Goal: Find specific page/section

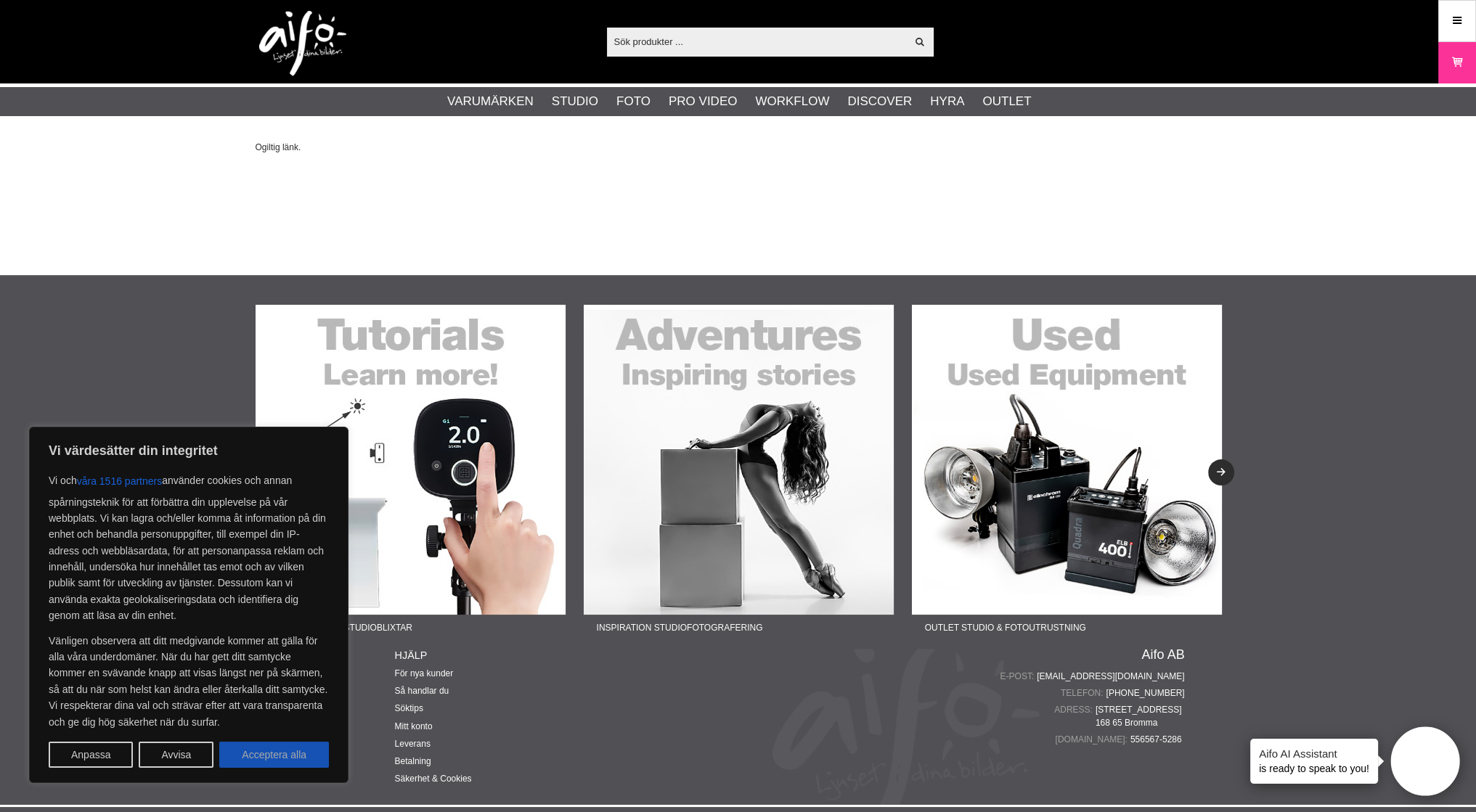
click at [273, 748] on button "Acceptera alla" at bounding box center [274, 754] width 109 height 26
checkbox input "true"
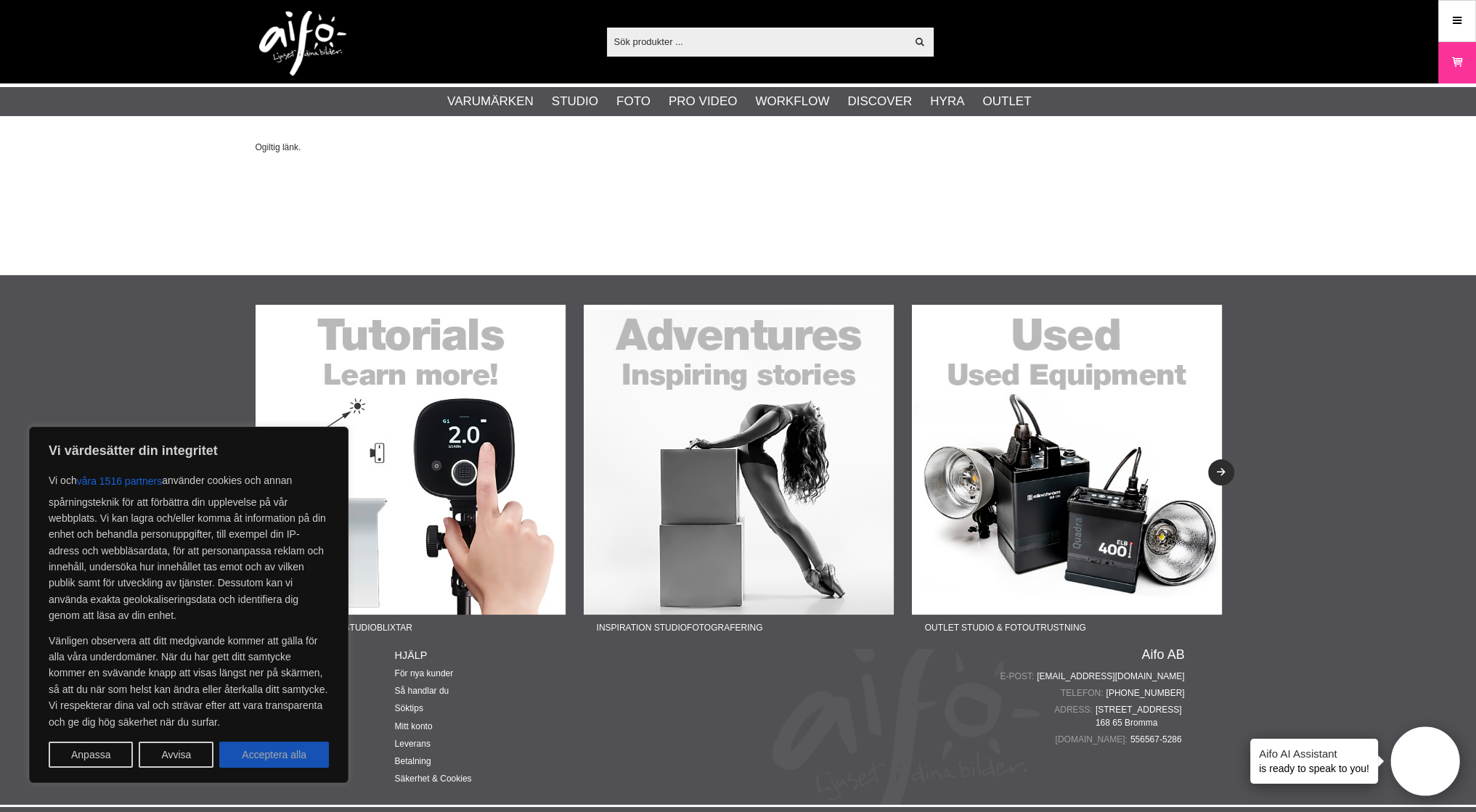
checkbox input "true"
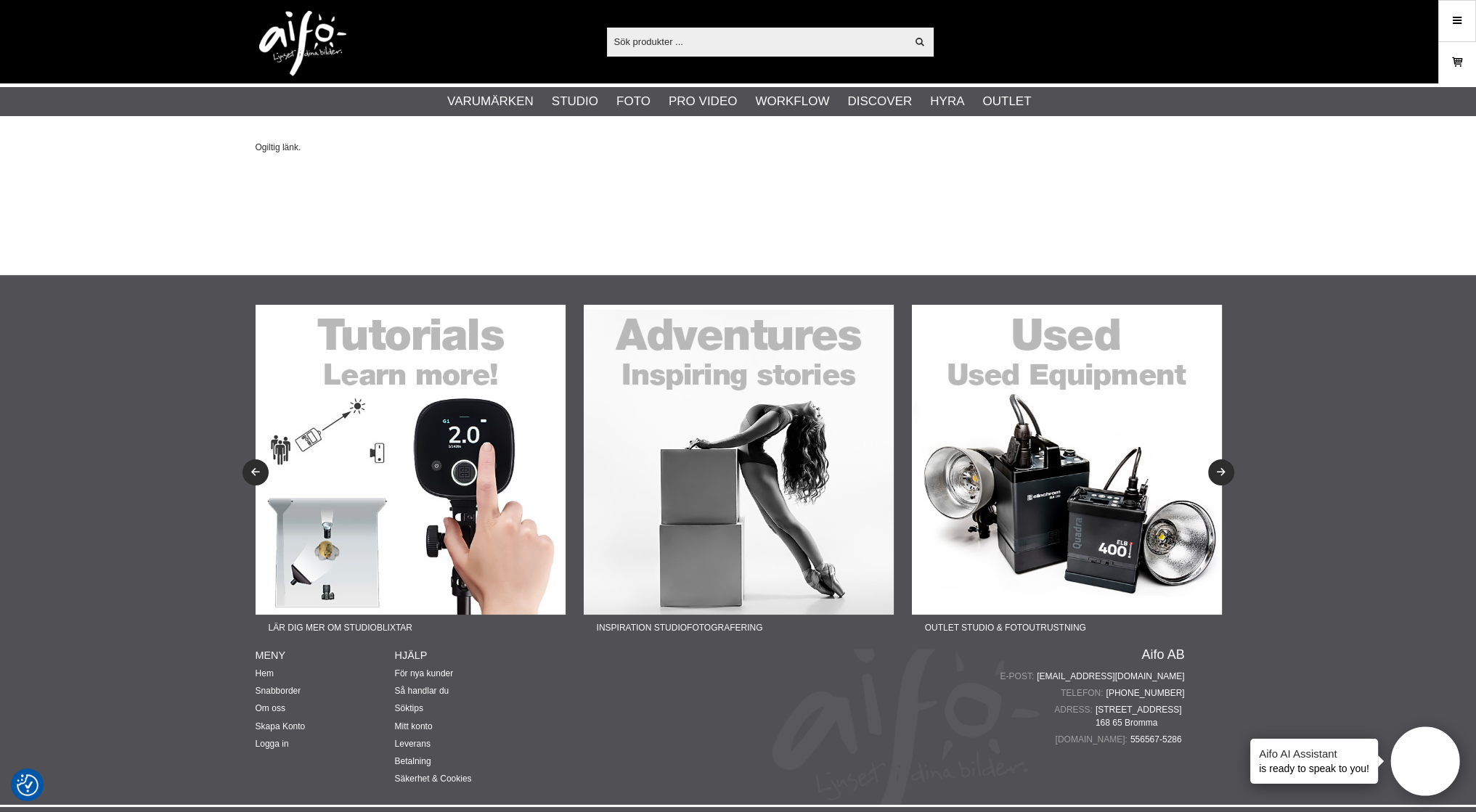
click at [1451, 65] on icon at bounding box center [1456, 62] width 15 height 16
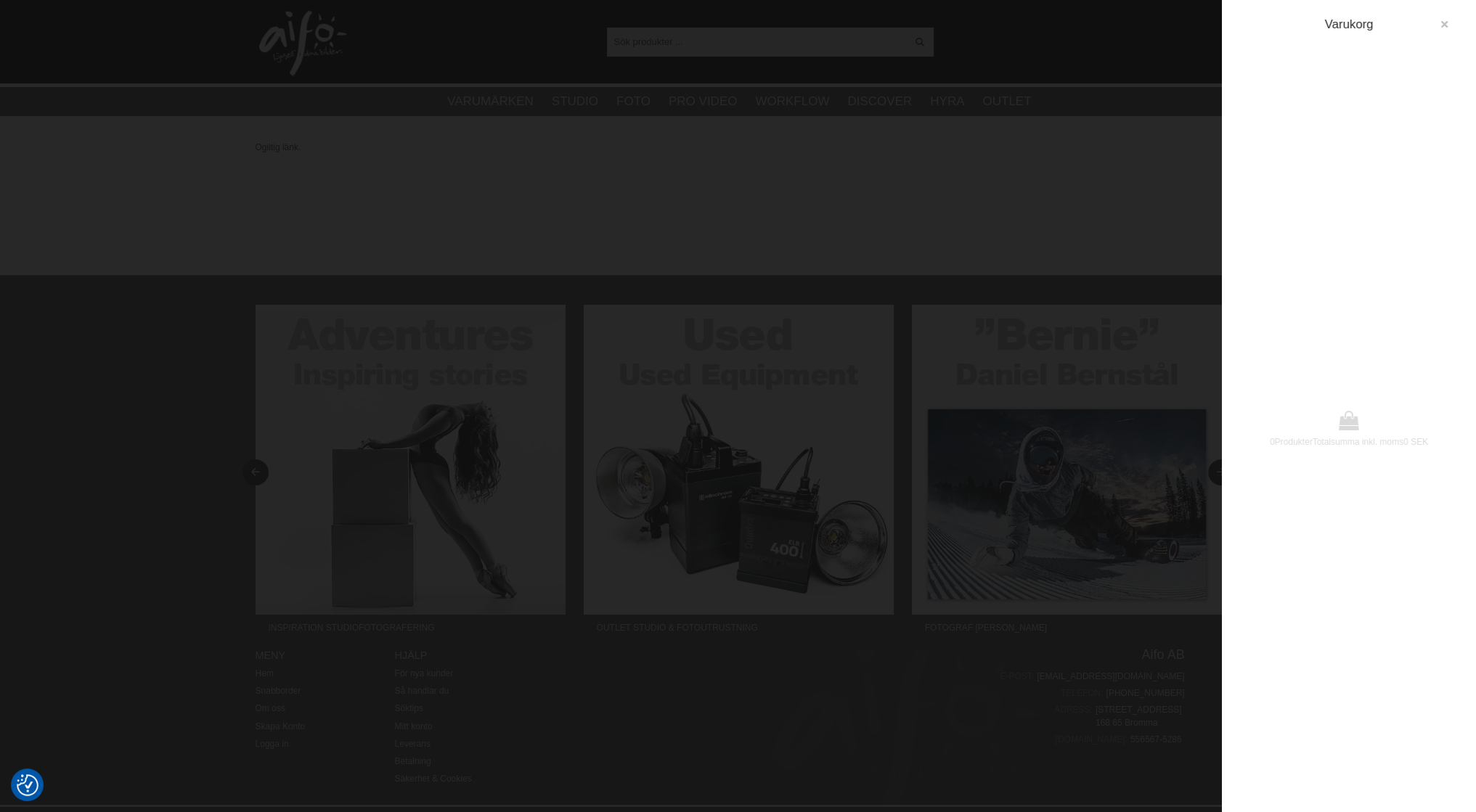
click at [1448, 21] on icon "button" at bounding box center [1444, 25] width 10 height 10
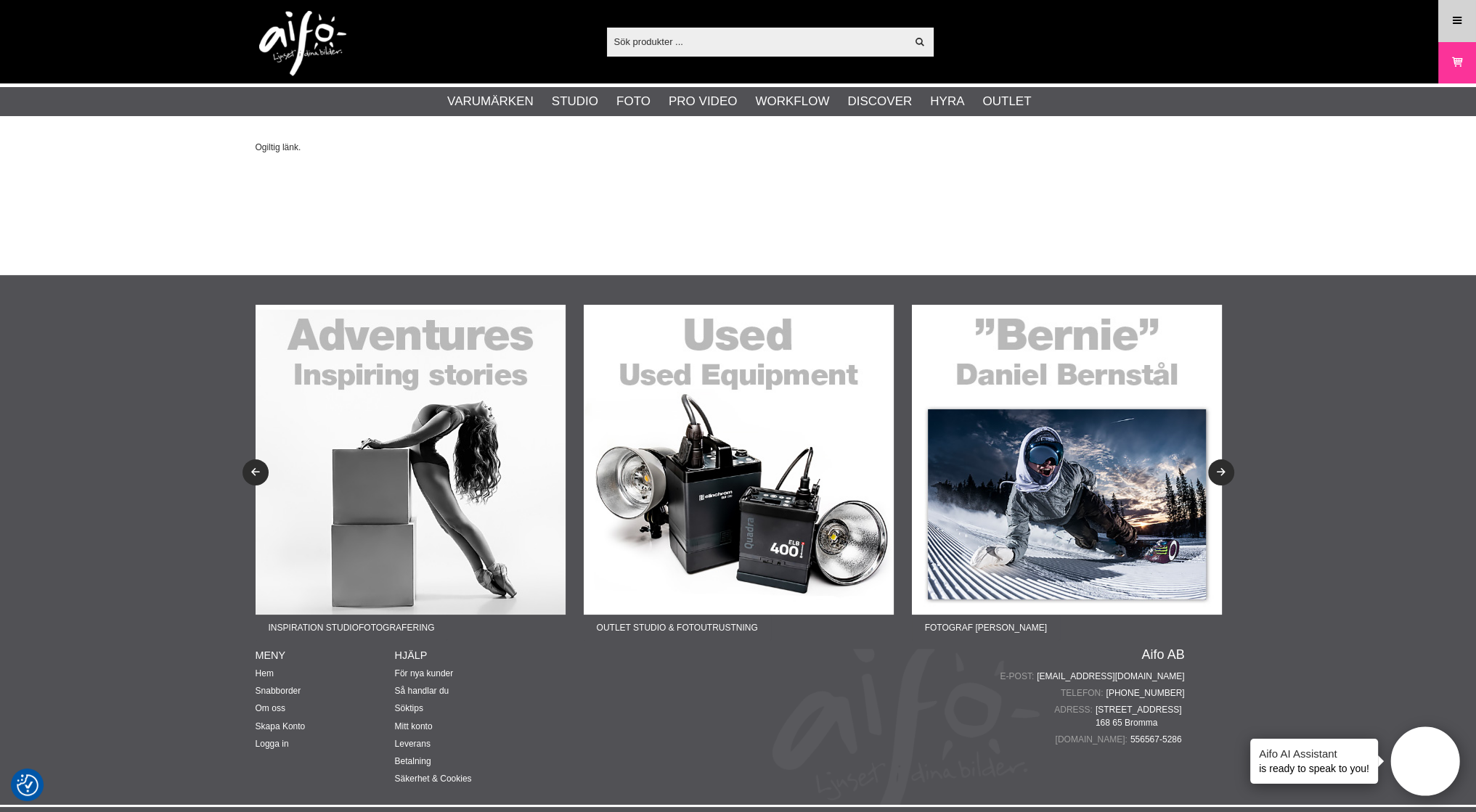
click at [1455, 25] on icon at bounding box center [1456, 21] width 13 height 16
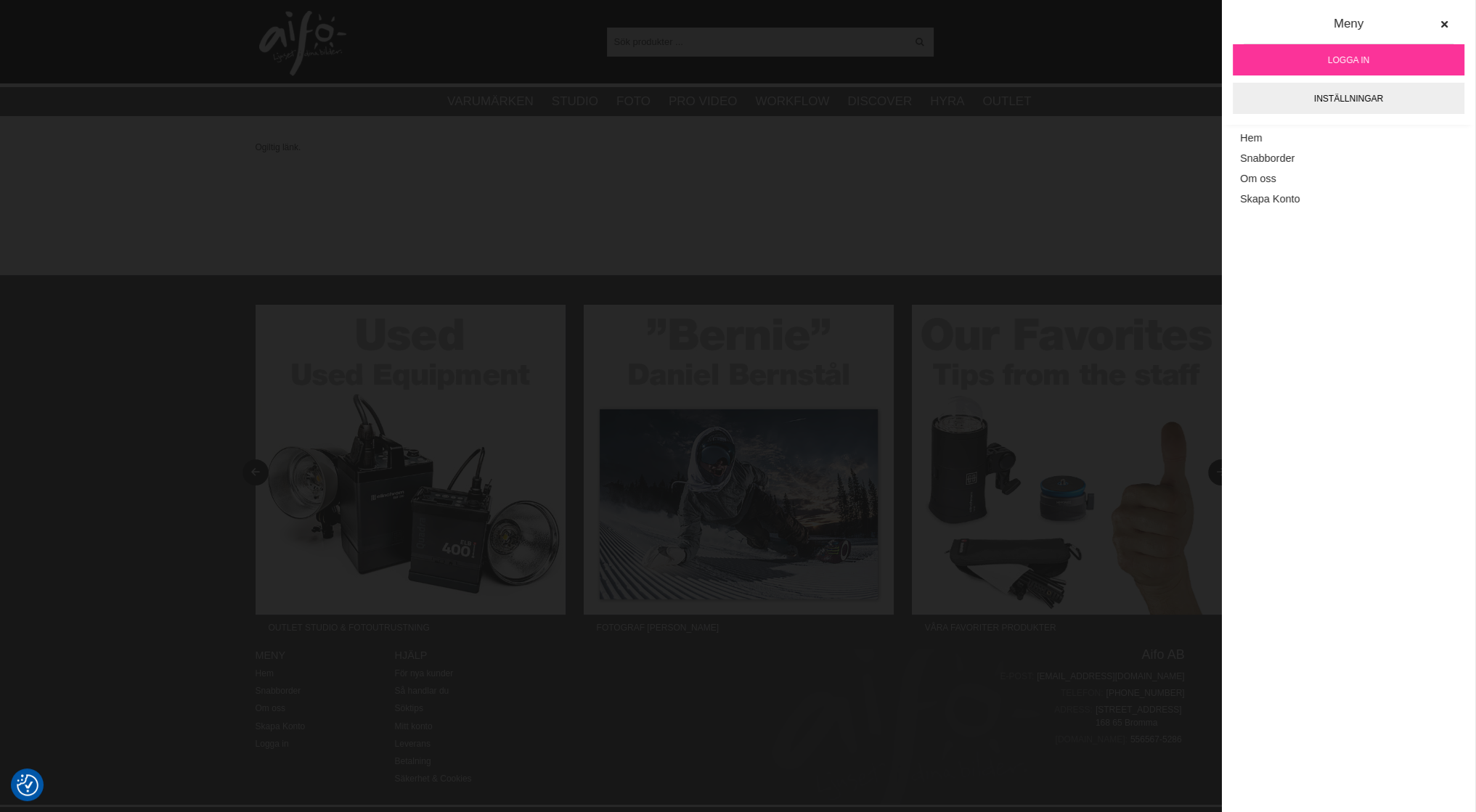
click at [1388, 57] on link "Logga in" at bounding box center [1348, 59] width 232 height 31
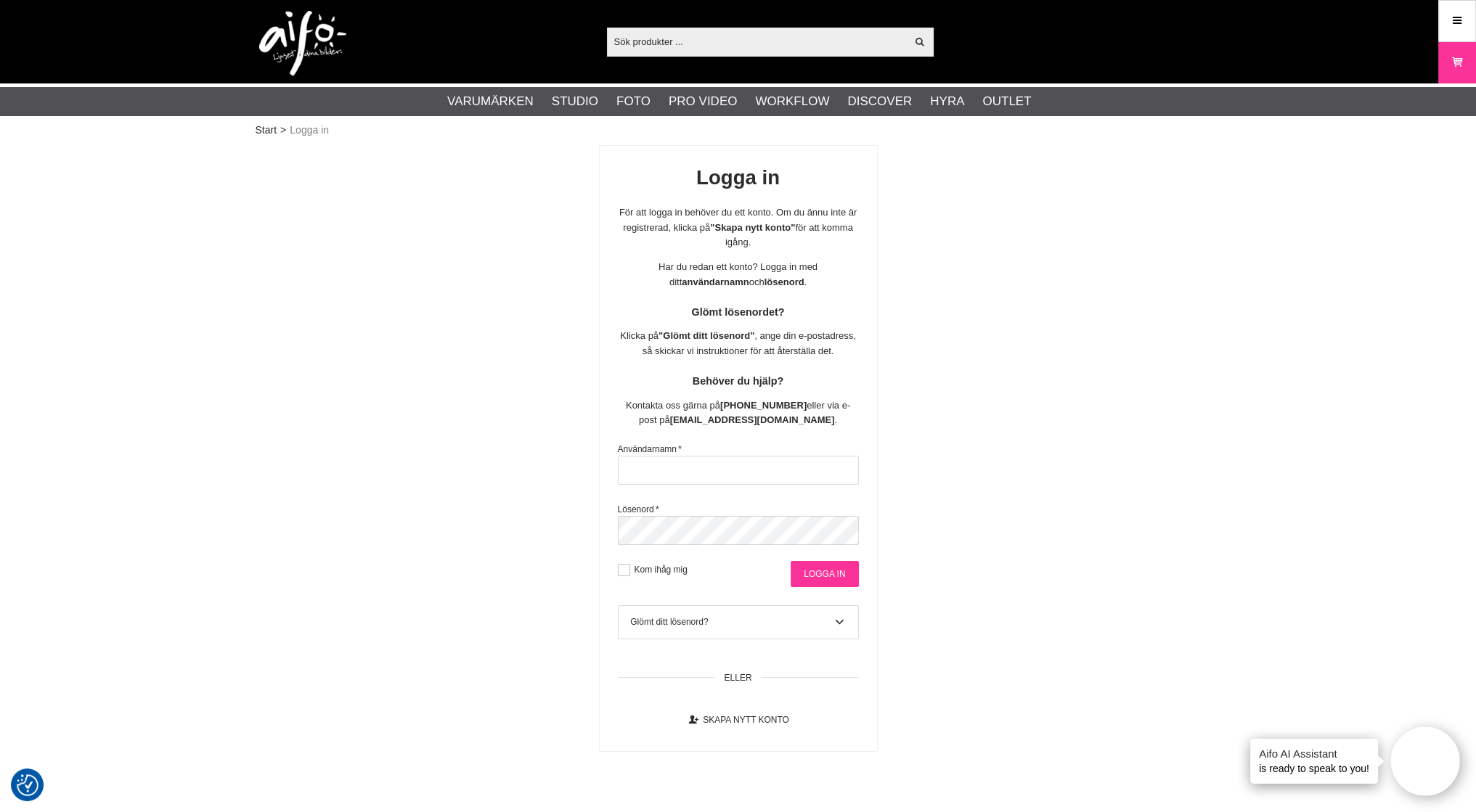
type input "[PERSON_NAME]"
click at [819, 577] on input "Logga in" at bounding box center [824, 574] width 67 height 26
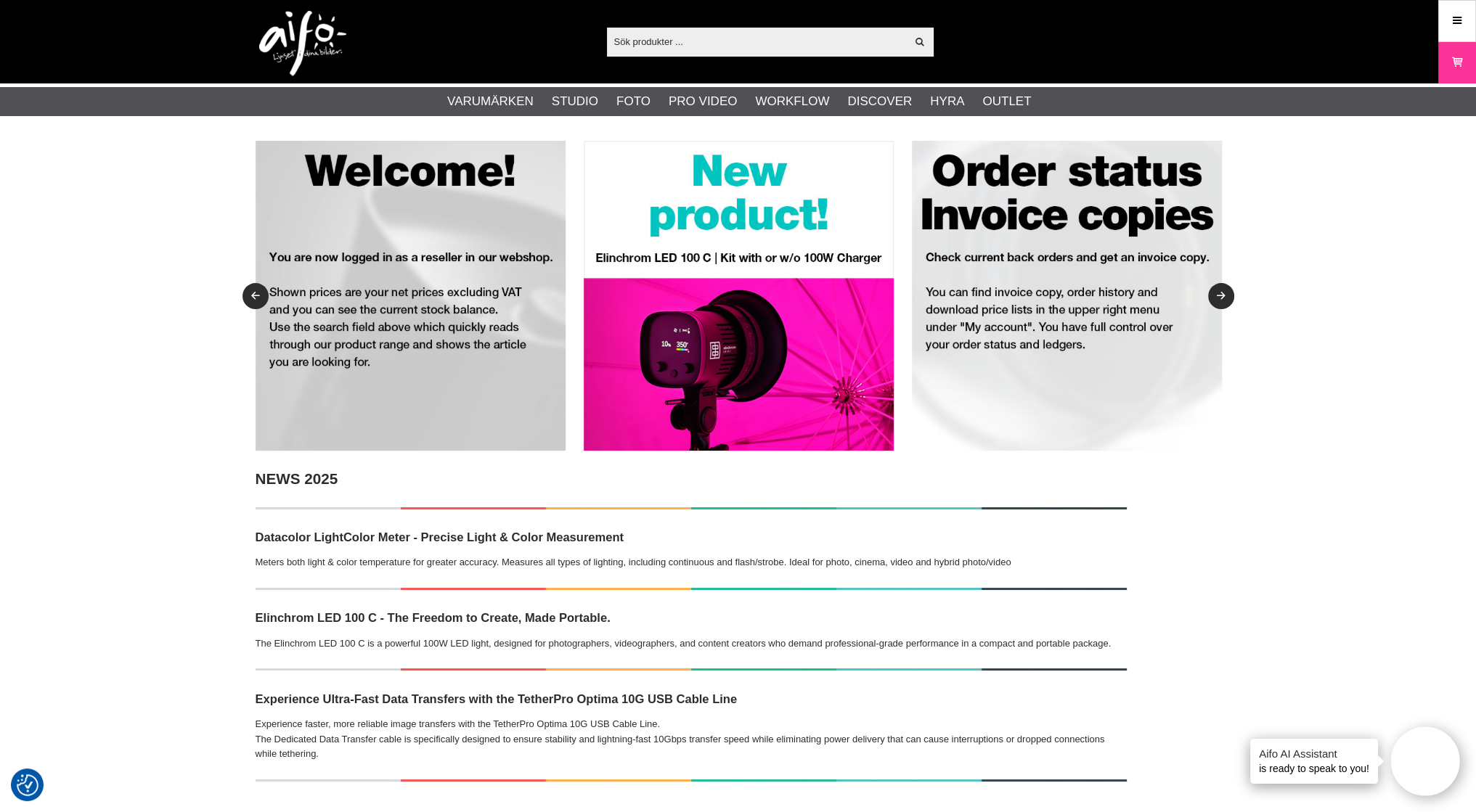
click at [650, 40] on input "text" at bounding box center [757, 40] width 300 height 22
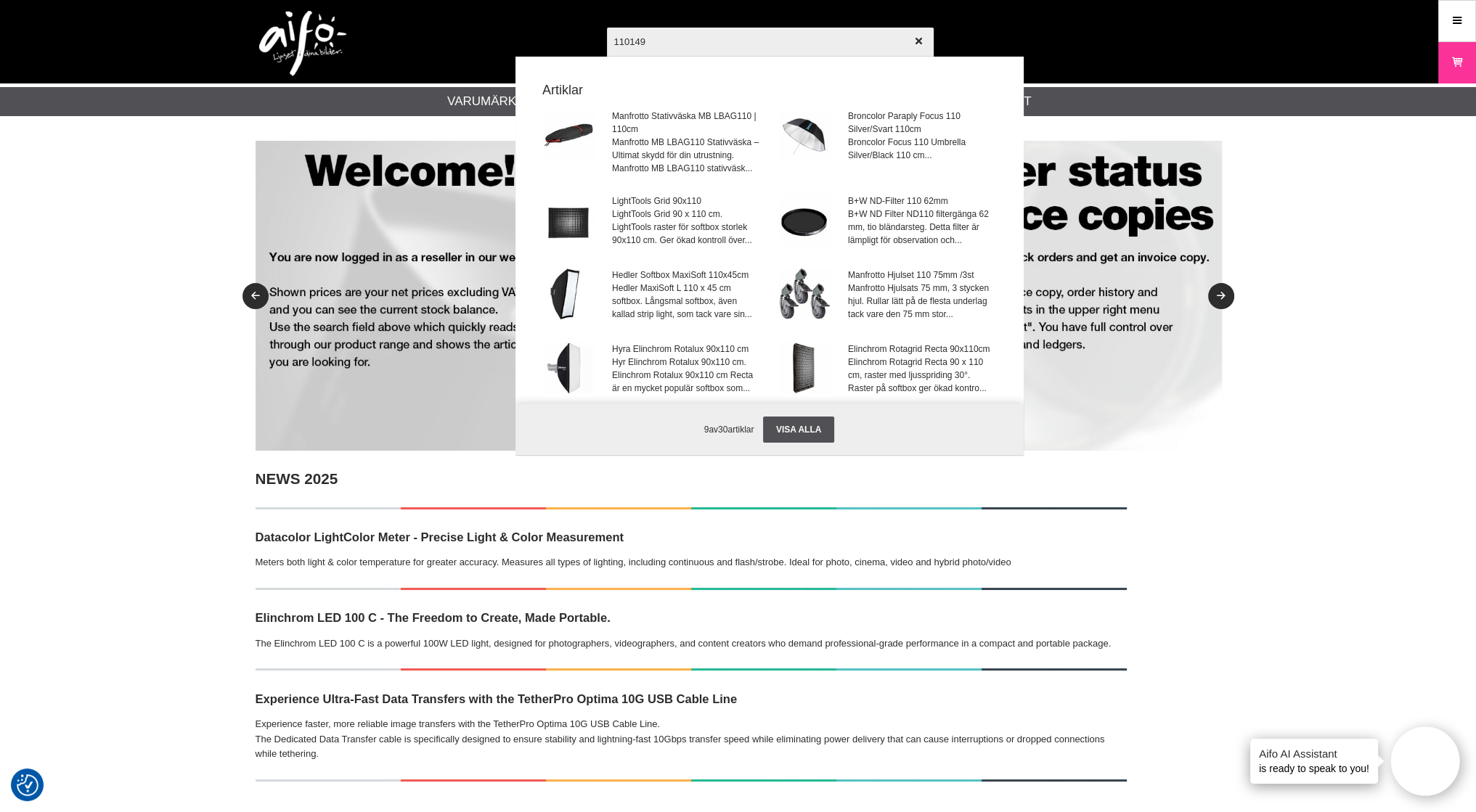
type input "1101499"
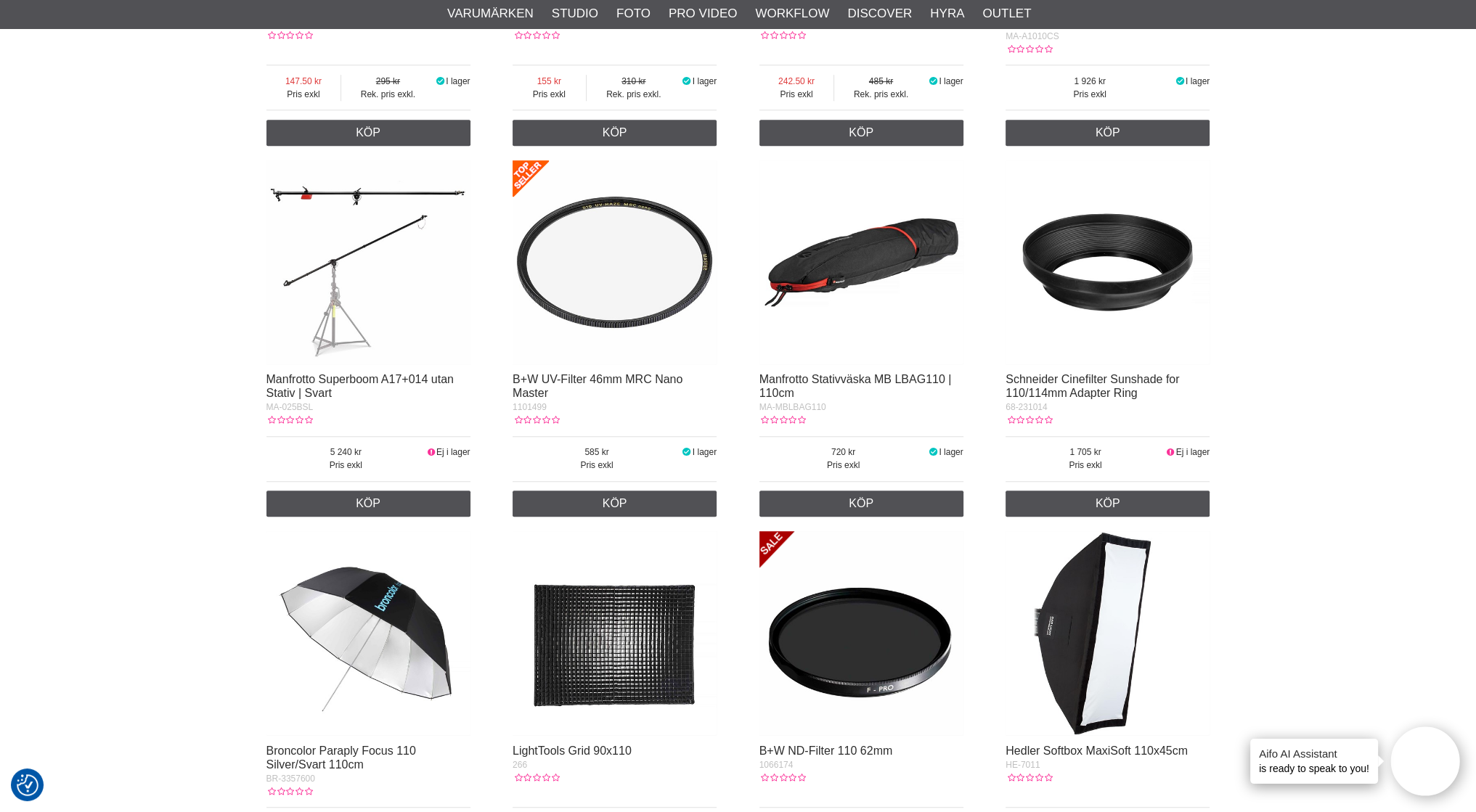
scroll to position [654, 0]
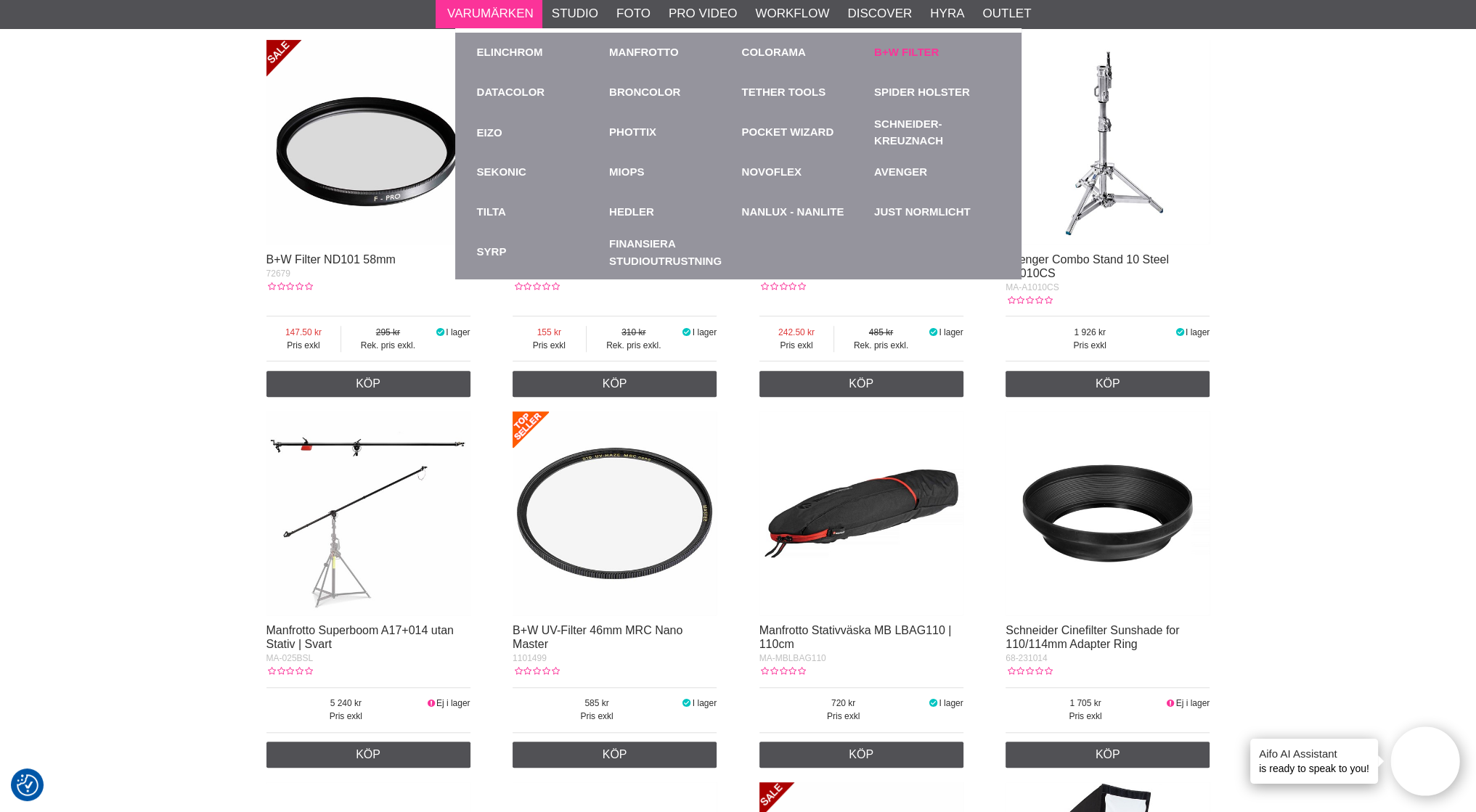
click at [920, 48] on link "B+W Filter" at bounding box center [906, 52] width 65 height 16
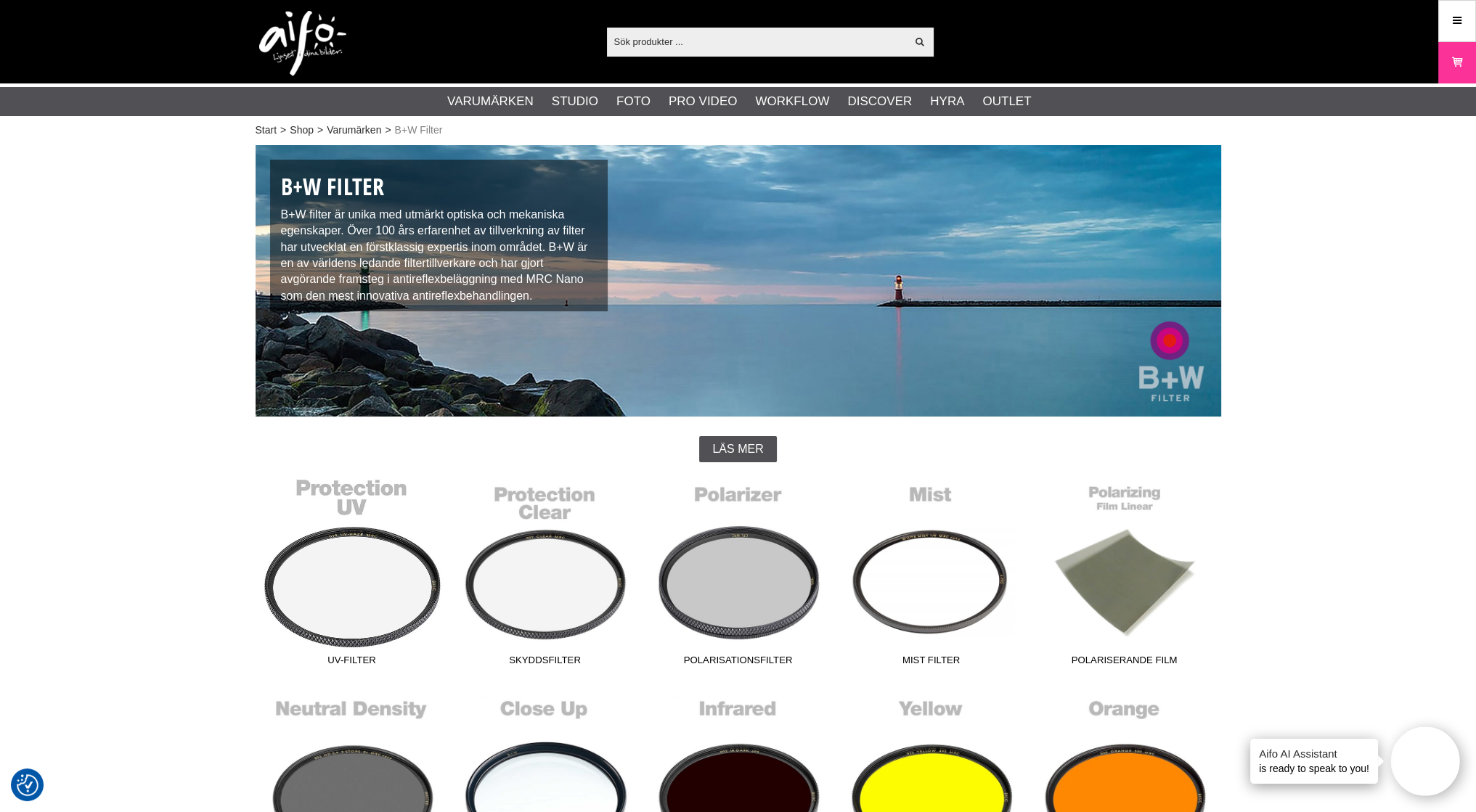
click at [398, 573] on link "UV-Filter" at bounding box center [352, 575] width 193 height 196
